Goal: Find specific page/section: Find specific page/section

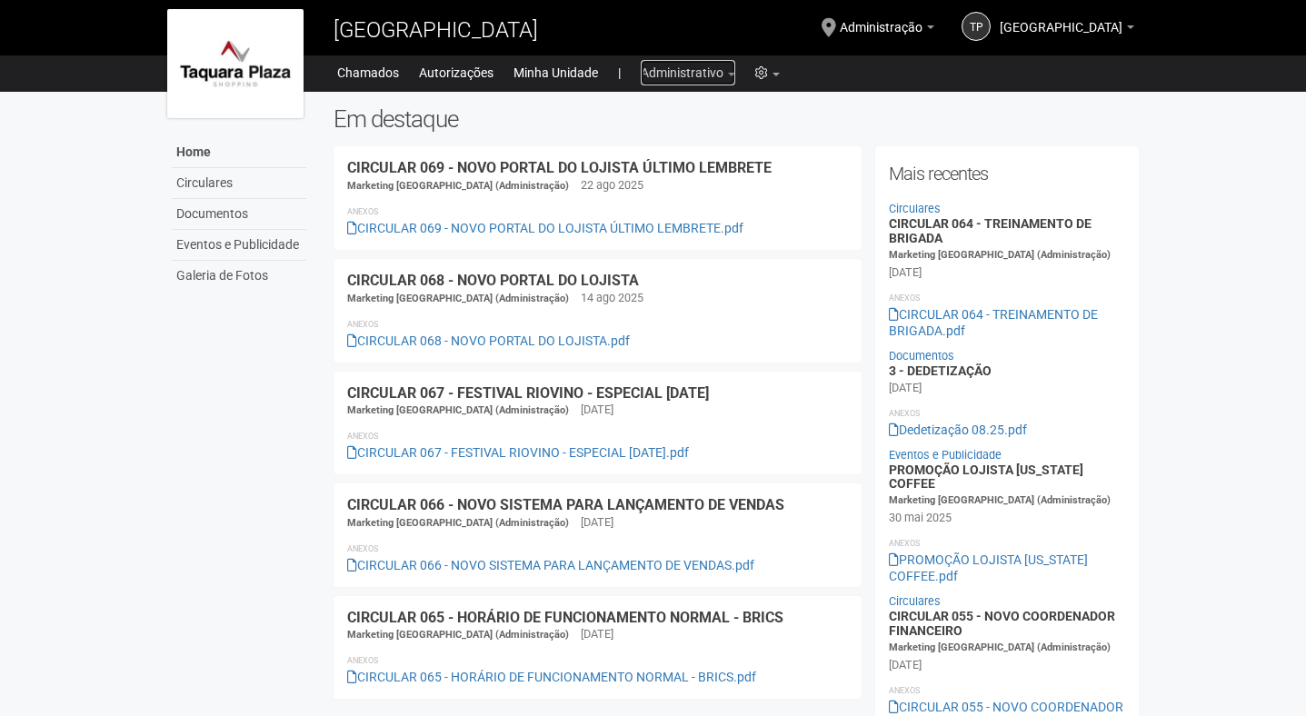
click at [684, 75] on link "Administrativo" at bounding box center [688, 72] width 95 height 25
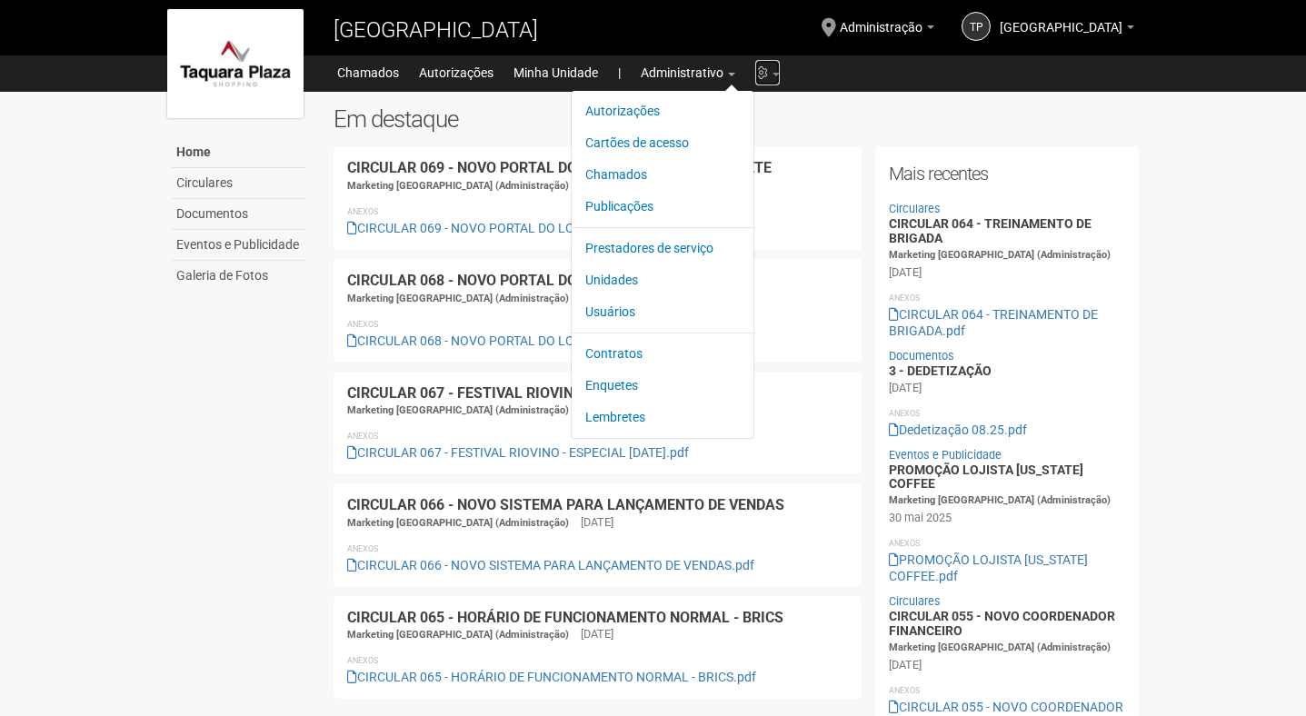
click at [772, 70] on link "Configurações" at bounding box center [767, 72] width 25 height 25
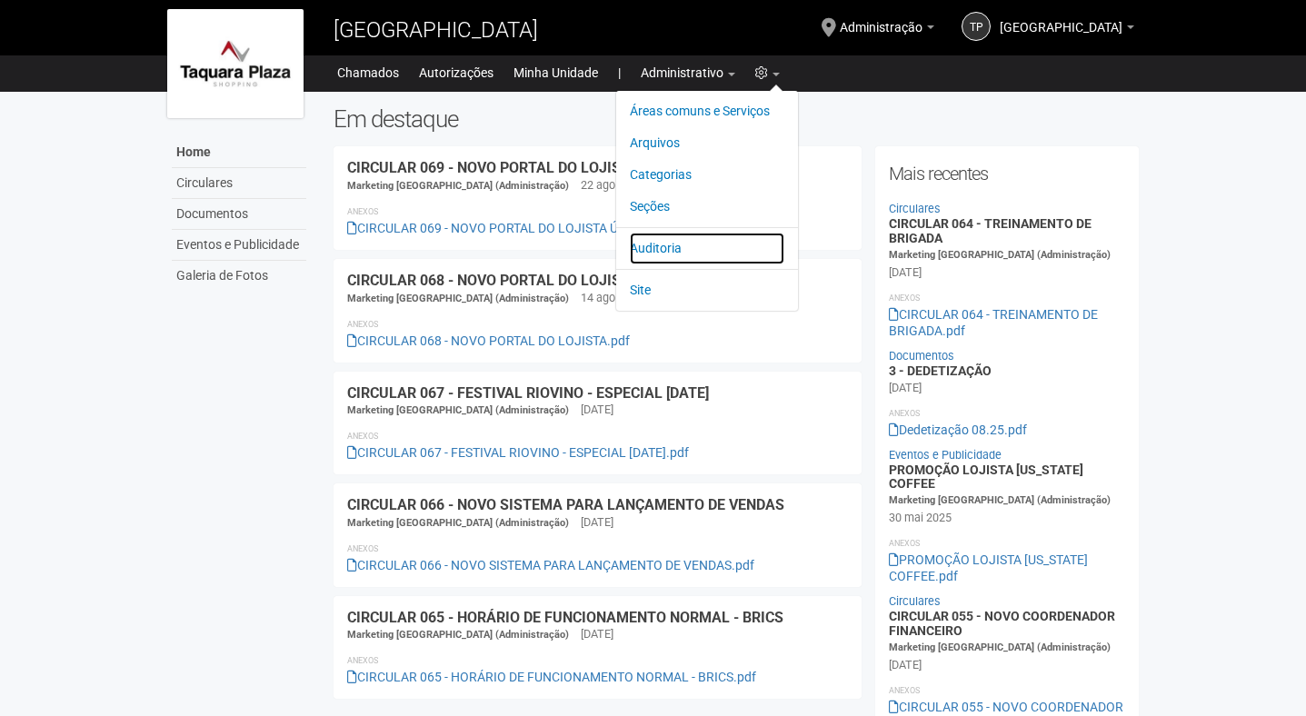
click at [673, 242] on link "Auditoria" at bounding box center [707, 249] width 155 height 32
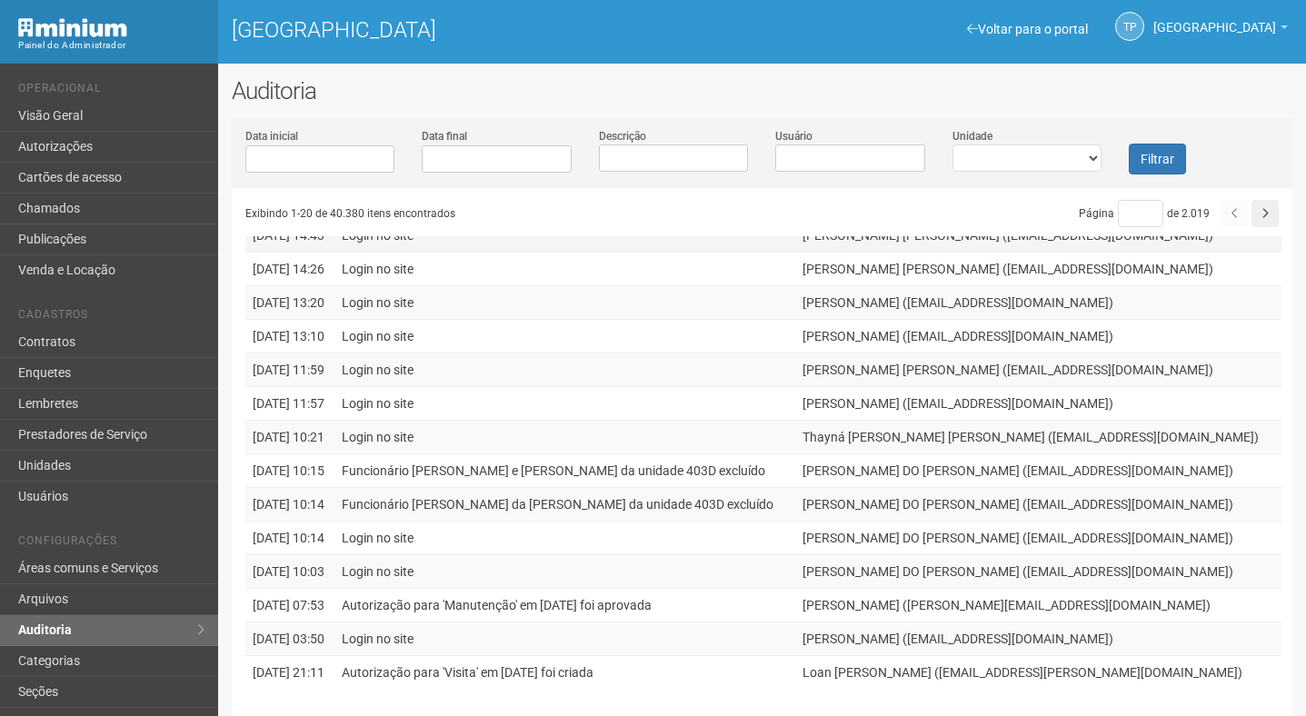
scroll to position [15, 0]
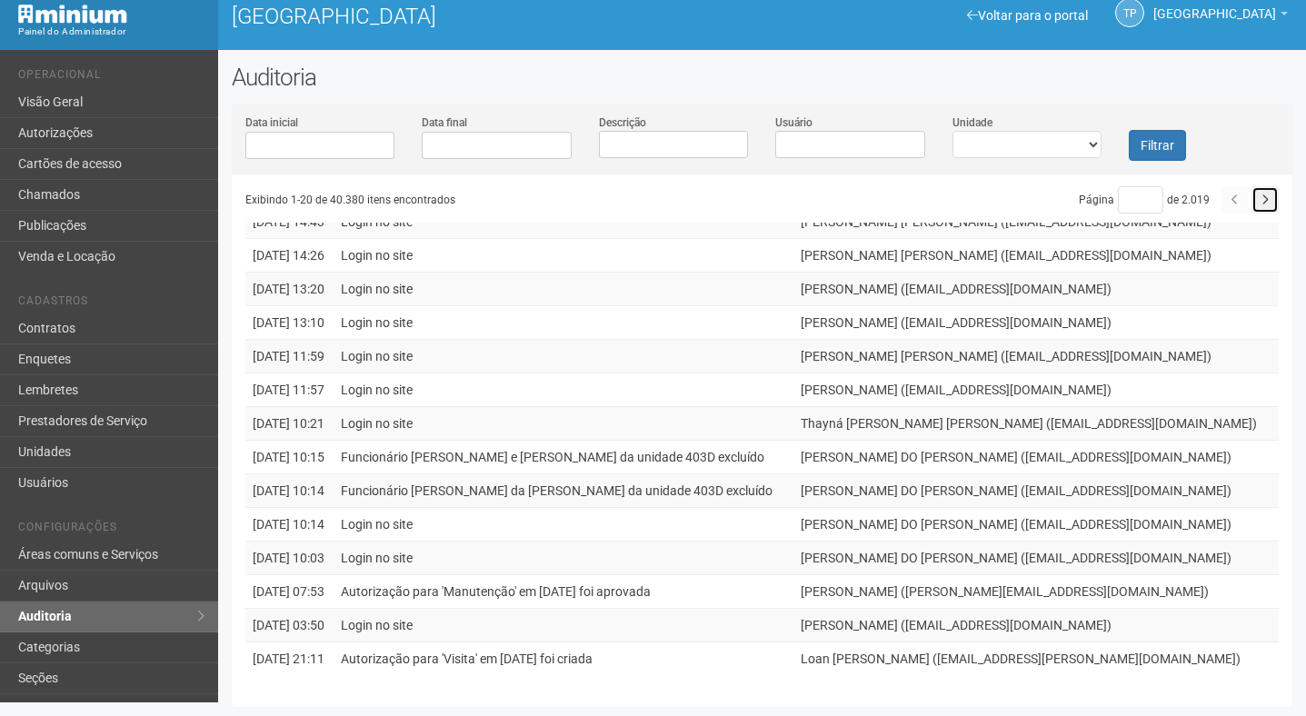
click at [1262, 200] on icon "button" at bounding box center [1265, 200] width 7 height 11
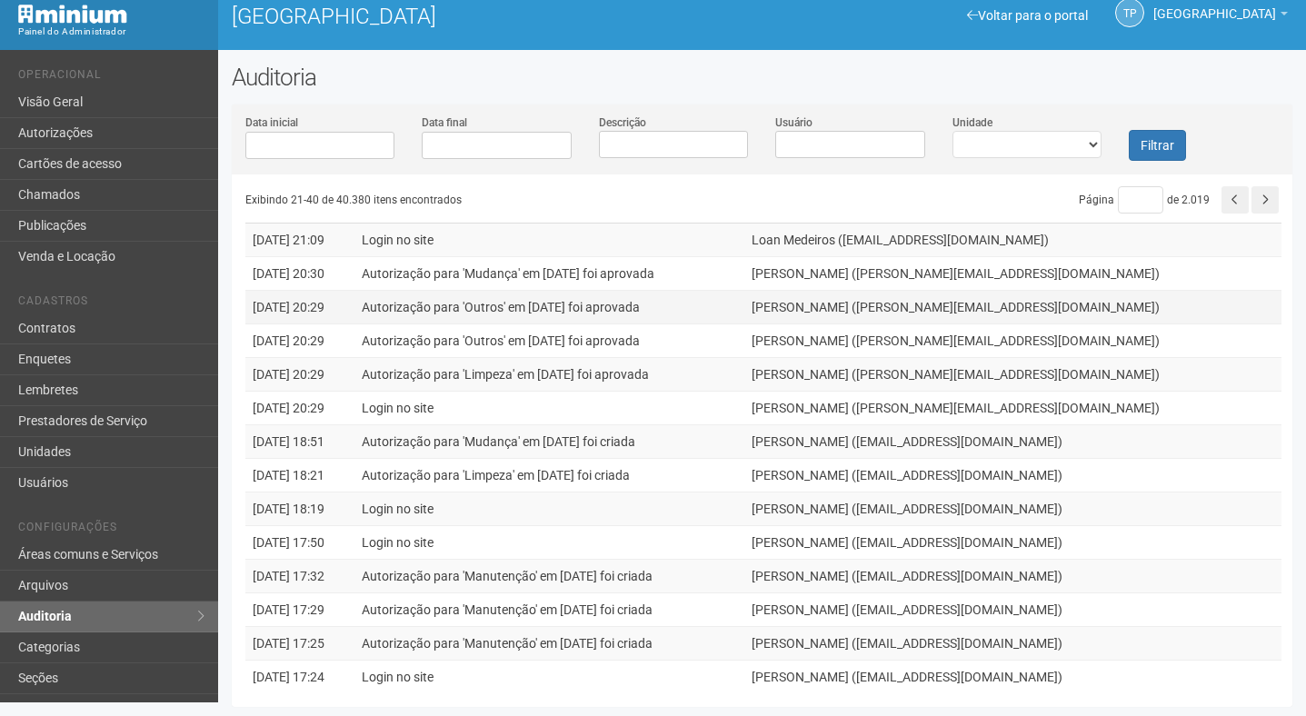
scroll to position [40, 0]
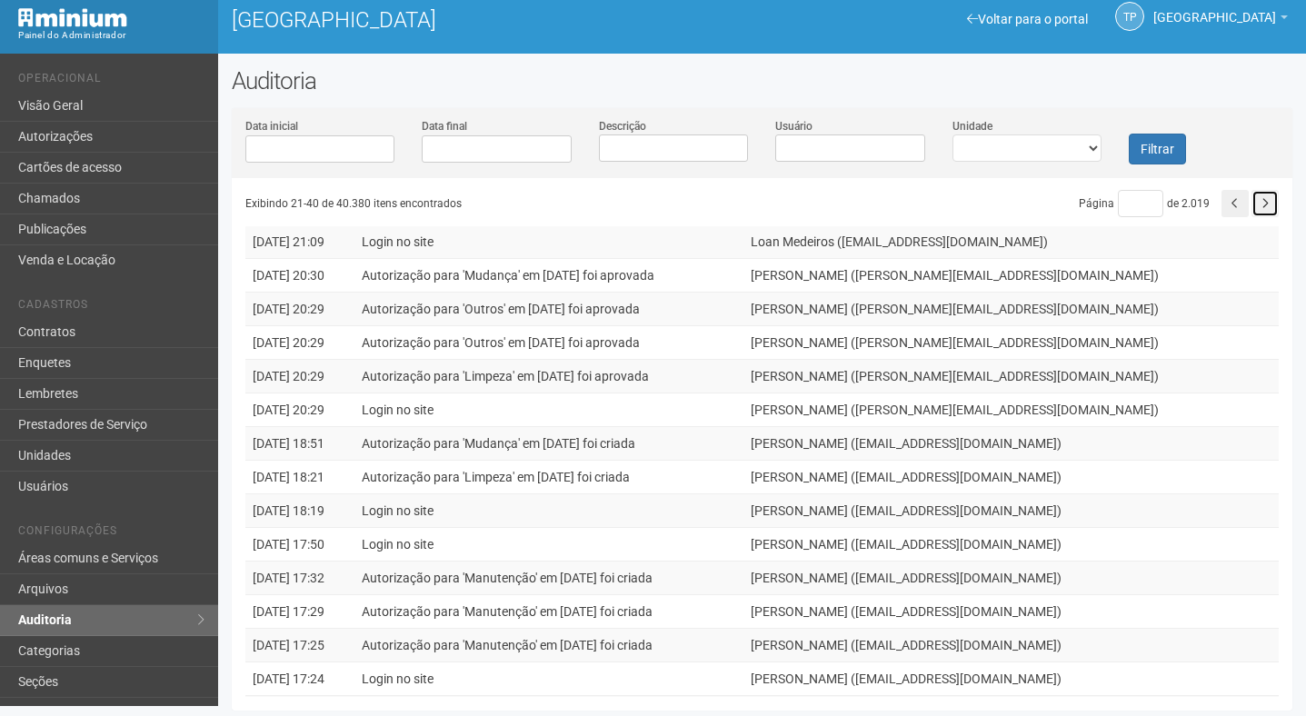
click at [1271, 201] on button "button" at bounding box center [1265, 203] width 27 height 27
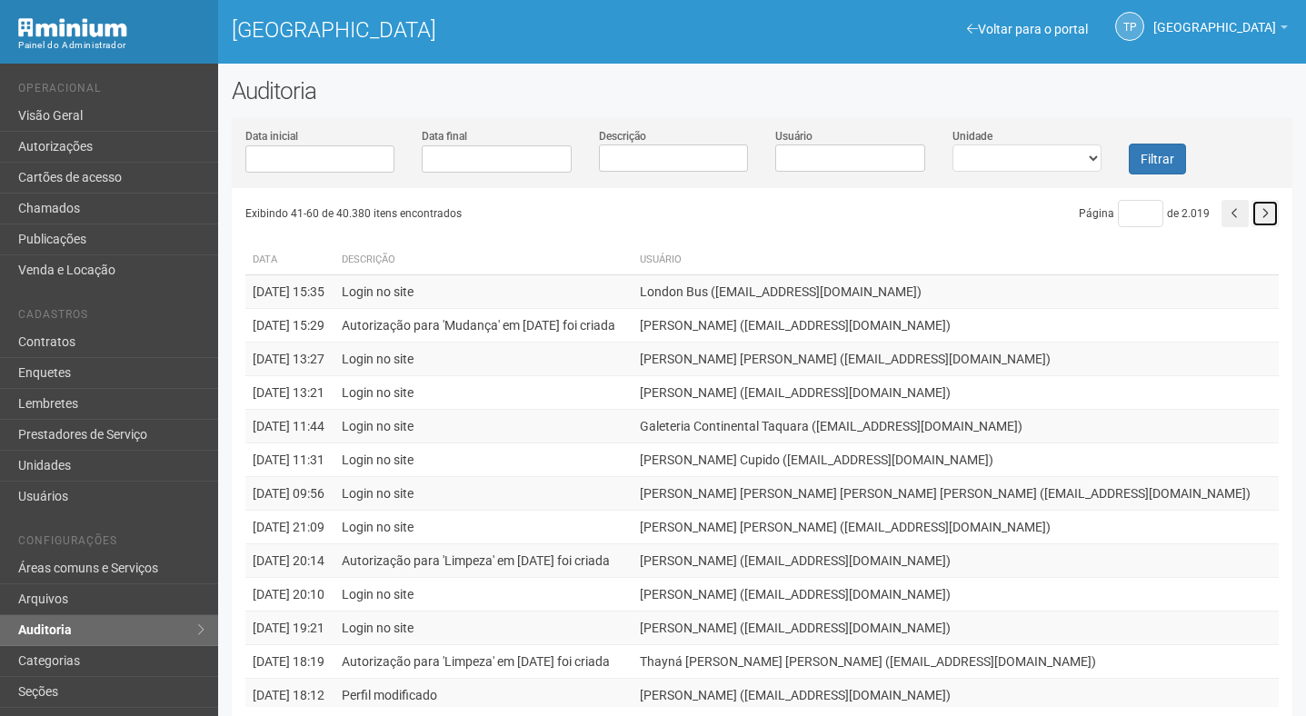
click at [1272, 201] on button "button" at bounding box center [1265, 213] width 27 height 27
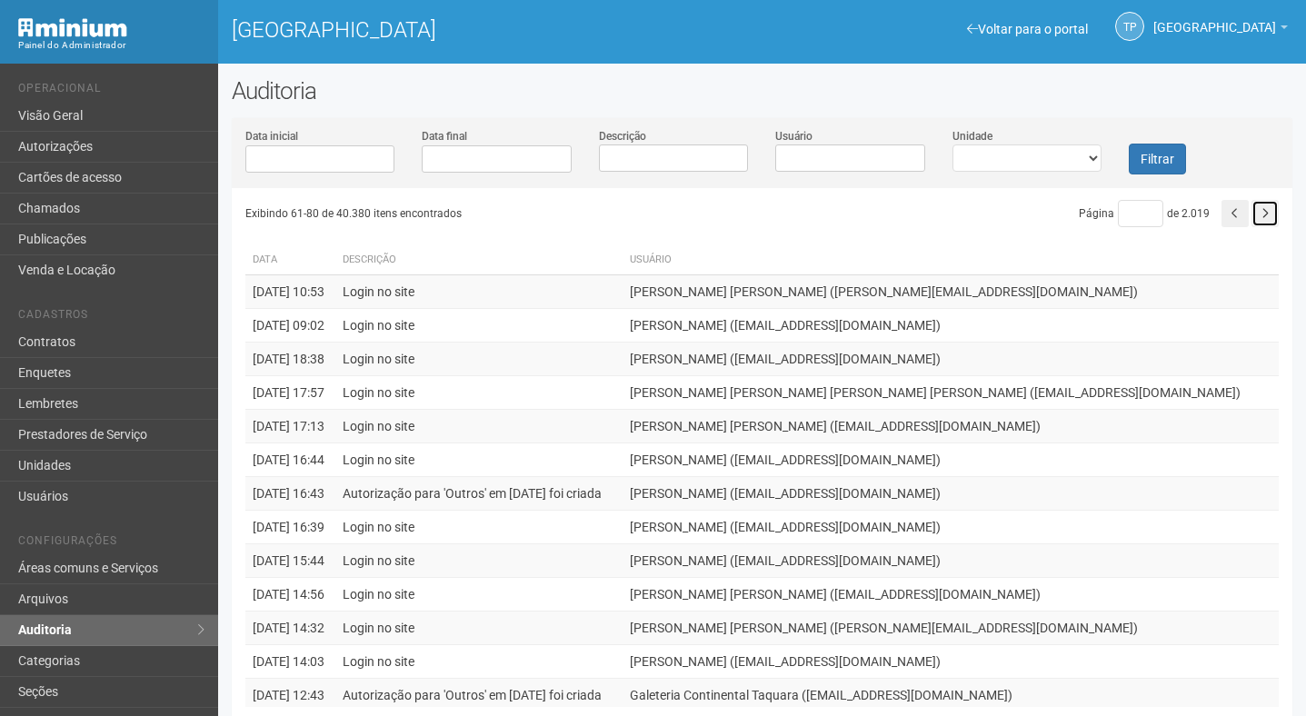
click at [1272, 201] on button "button" at bounding box center [1265, 213] width 27 height 27
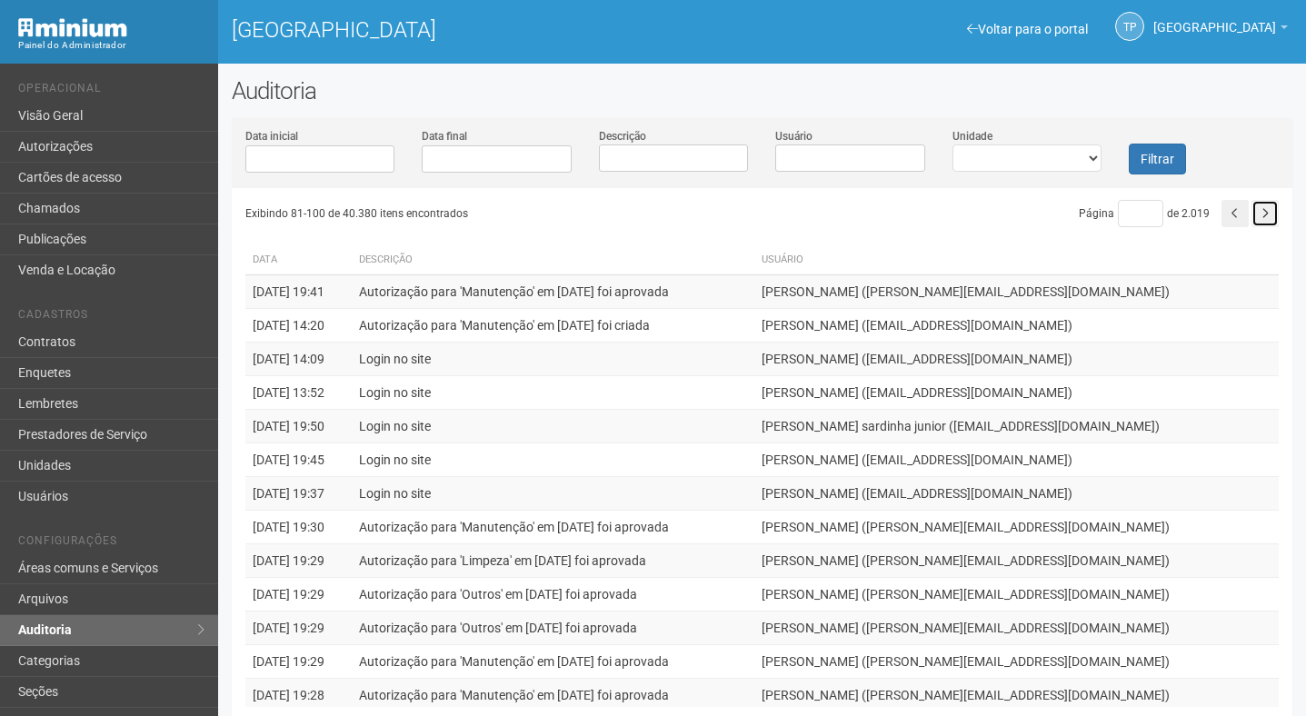
click at [1270, 214] on button "button" at bounding box center [1265, 213] width 27 height 27
